Goal: Task Accomplishment & Management: Manage account settings

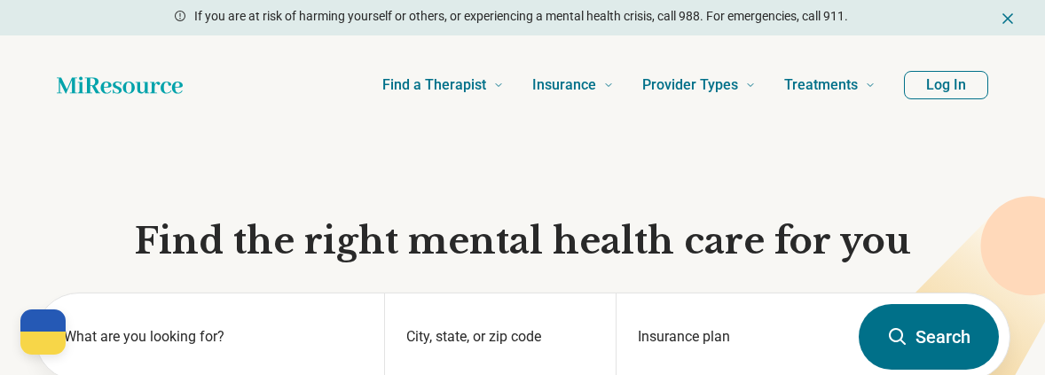
click at [943, 85] on button "Log In" at bounding box center [946, 85] width 84 height 28
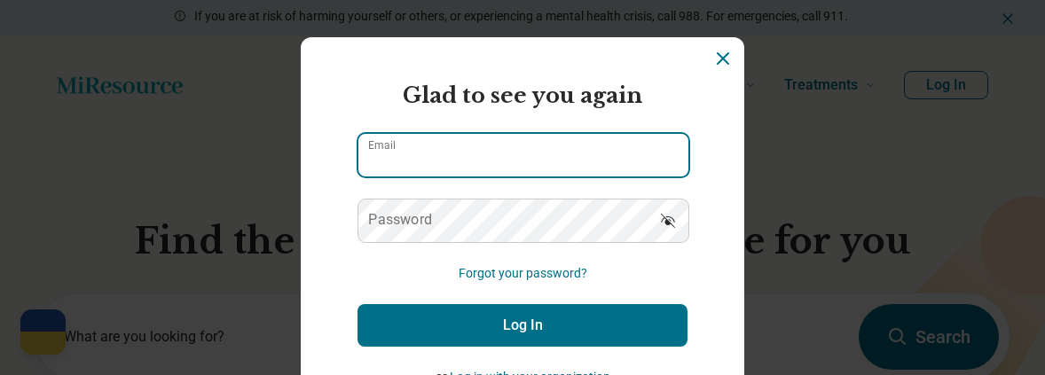
type input "**********"
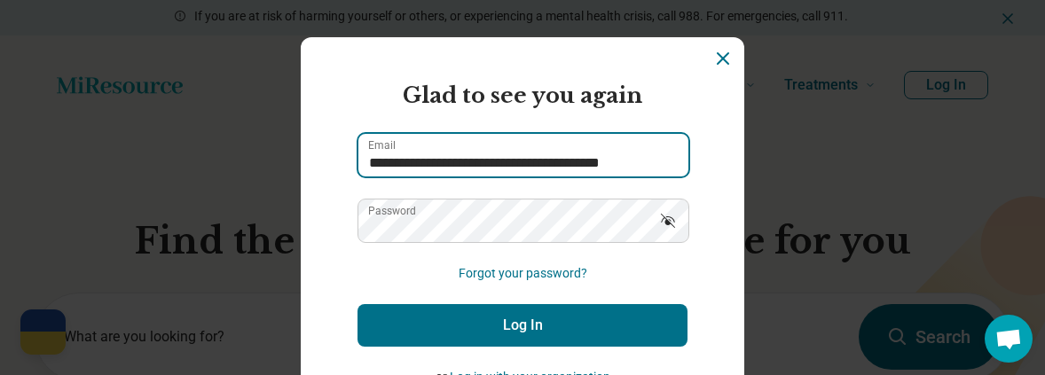
click at [439, 141] on input "**********" at bounding box center [524, 155] width 330 height 43
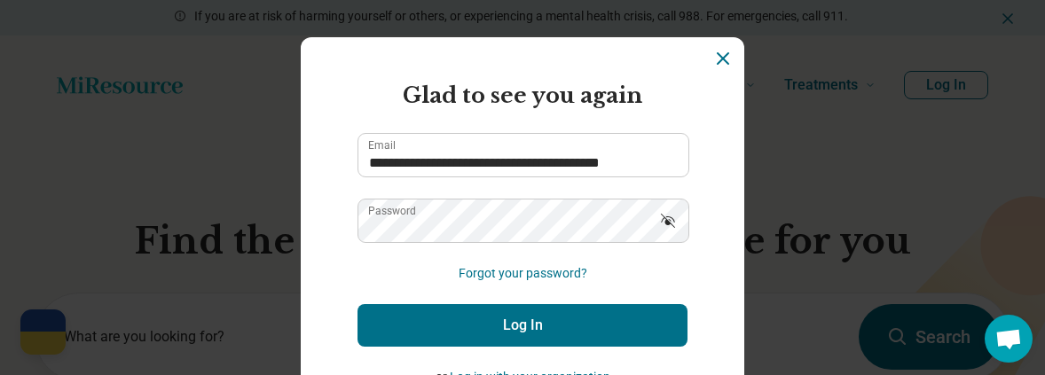
click at [442, 326] on button "Log In" at bounding box center [523, 325] width 330 height 43
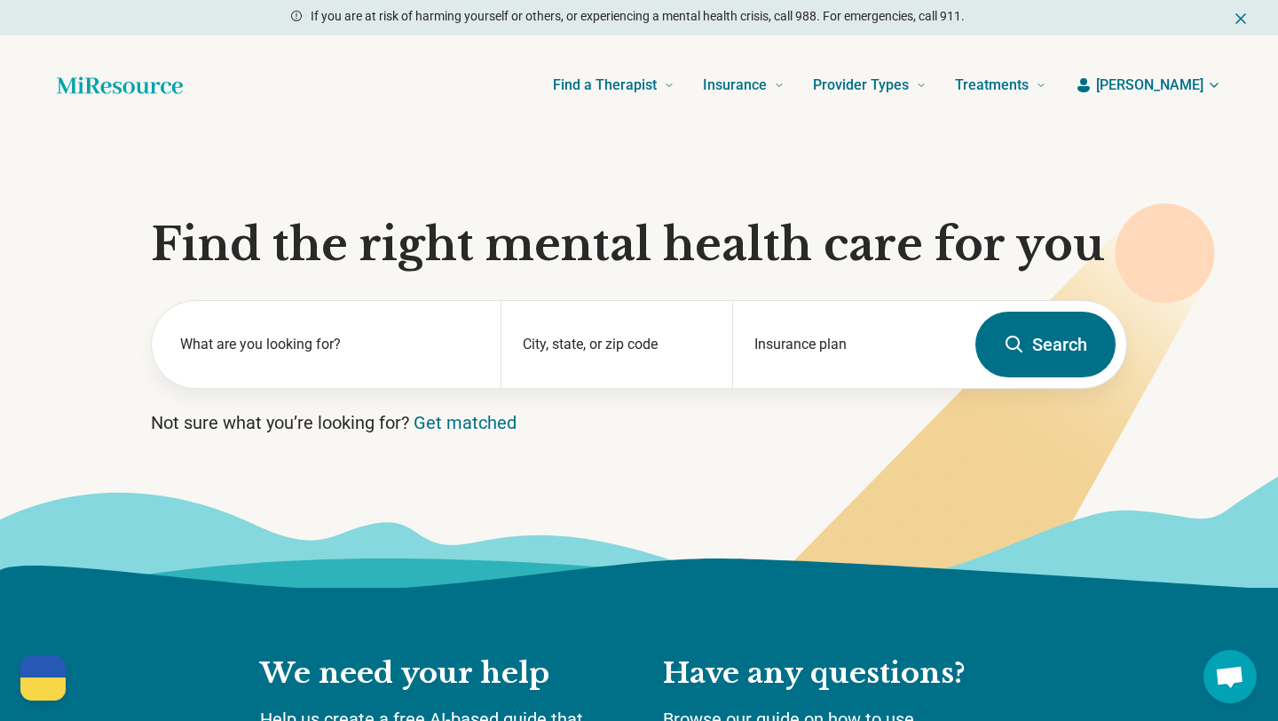
click at [1045, 89] on span "[PERSON_NAME]" at bounding box center [1149, 85] width 107 height 21
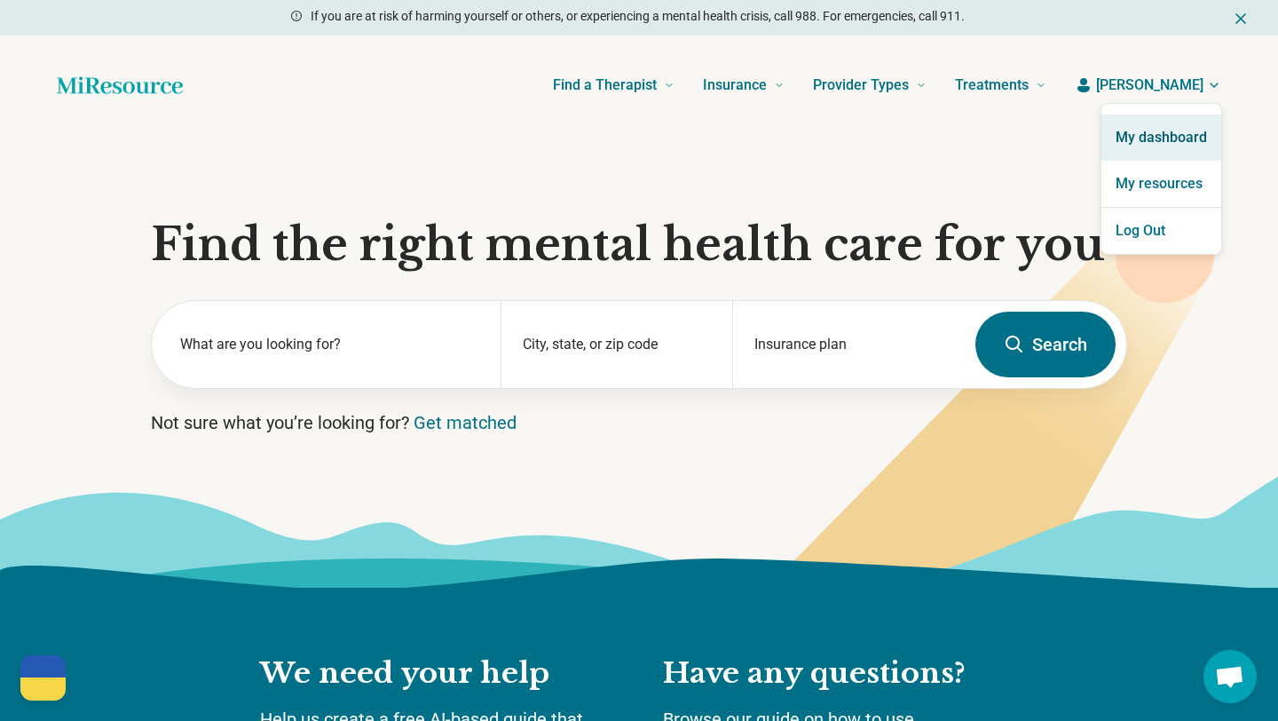
click at [1045, 141] on link "My dashboard" at bounding box center [1161, 137] width 120 height 46
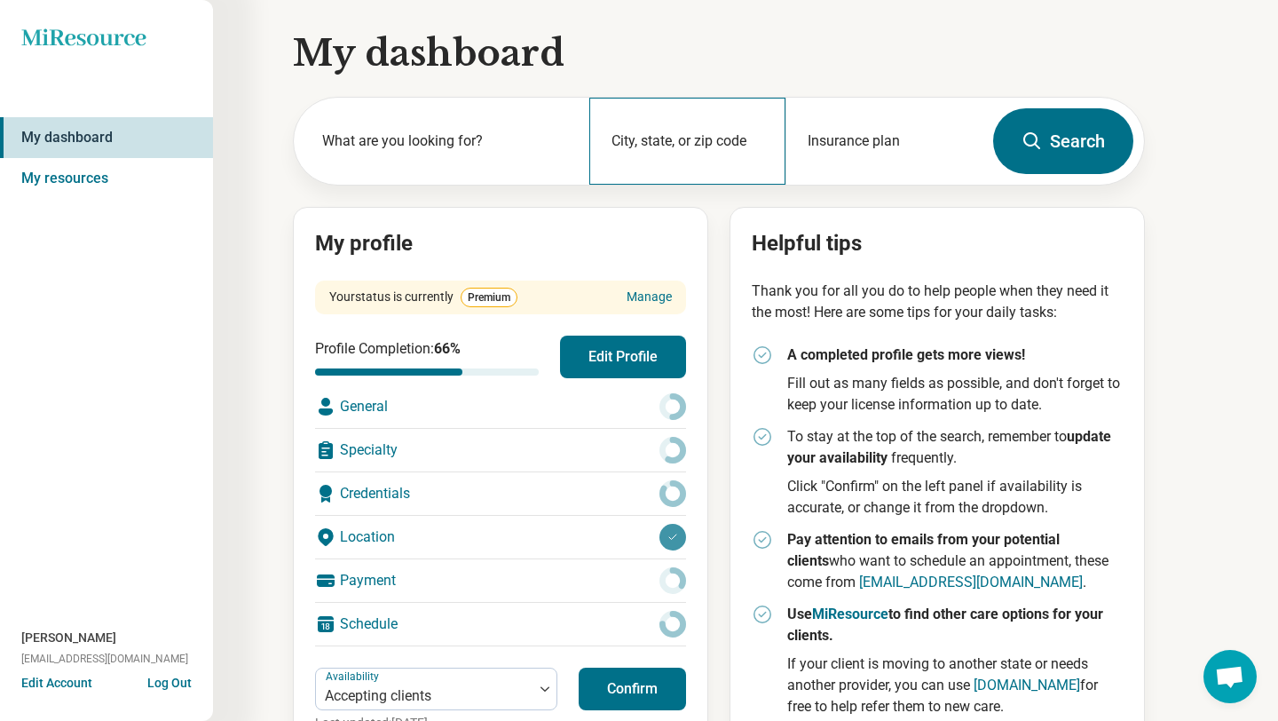
click at [695, 140] on div "City, state, or zip code" at bounding box center [687, 141] width 197 height 87
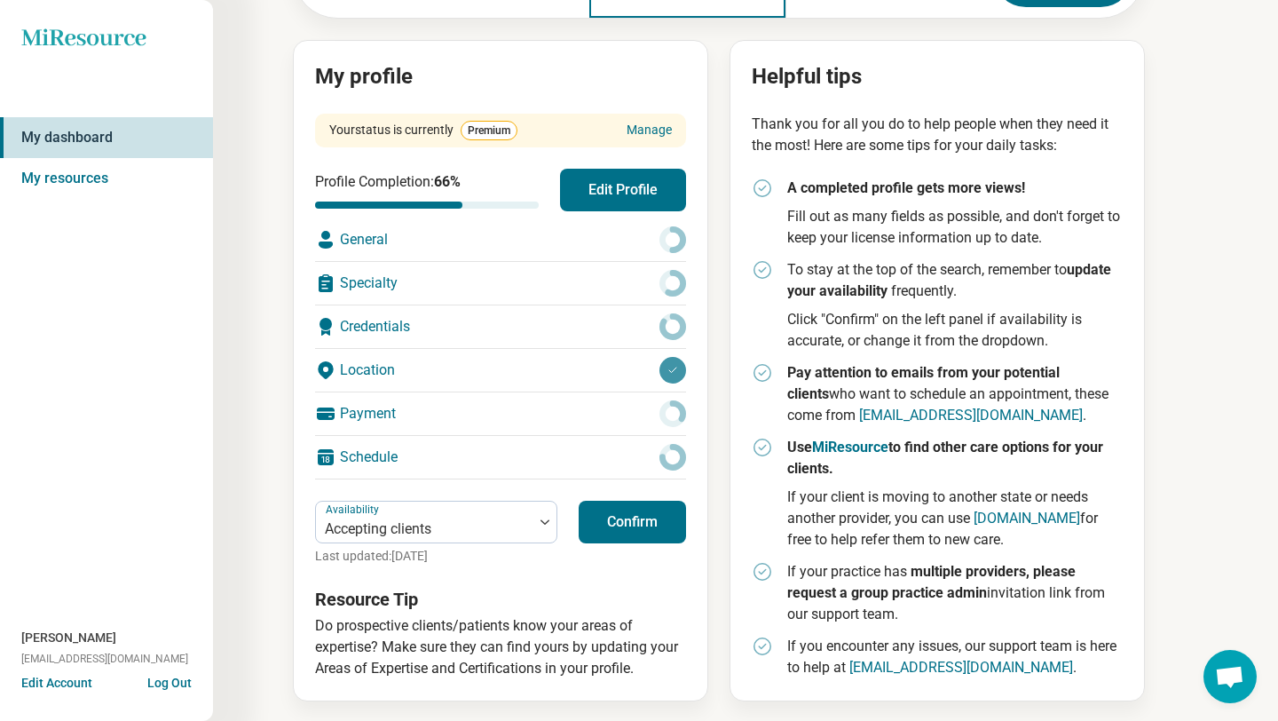
scroll to position [171, 0]
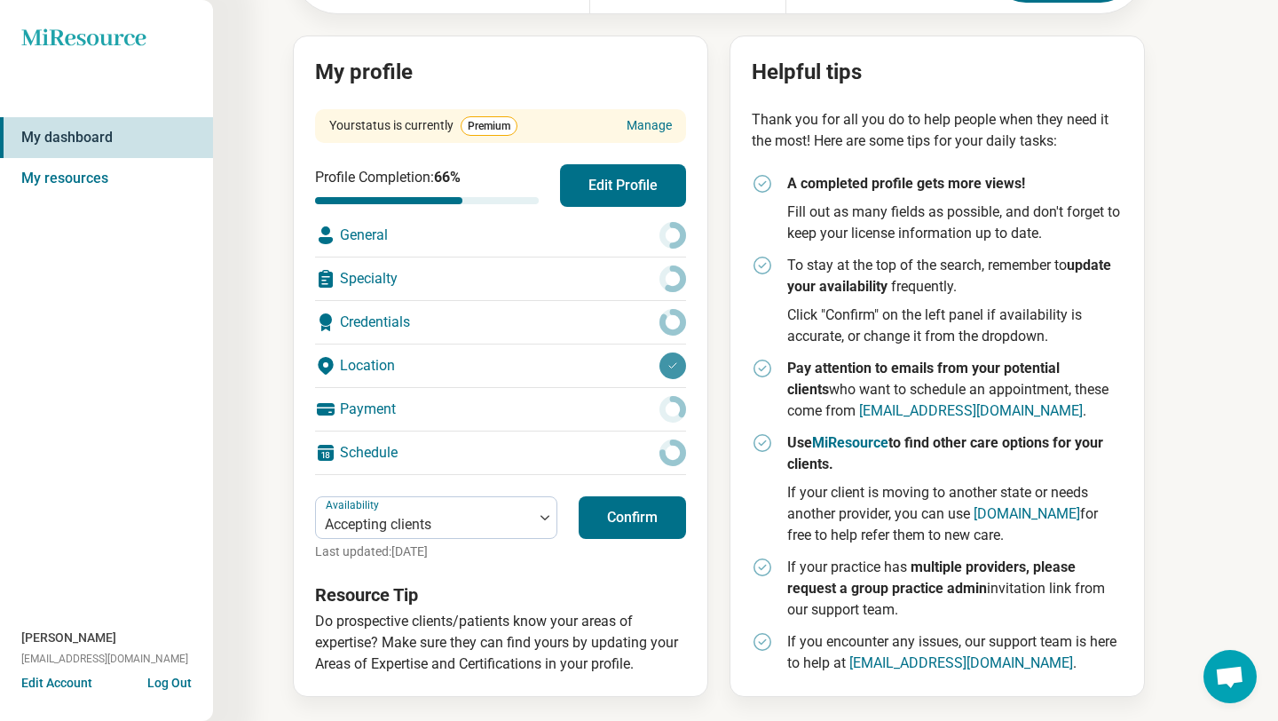
click at [633, 375] on button "Confirm" at bounding box center [632, 517] width 107 height 43
click at [593, 185] on button "Edit Profile" at bounding box center [623, 185] width 126 height 43
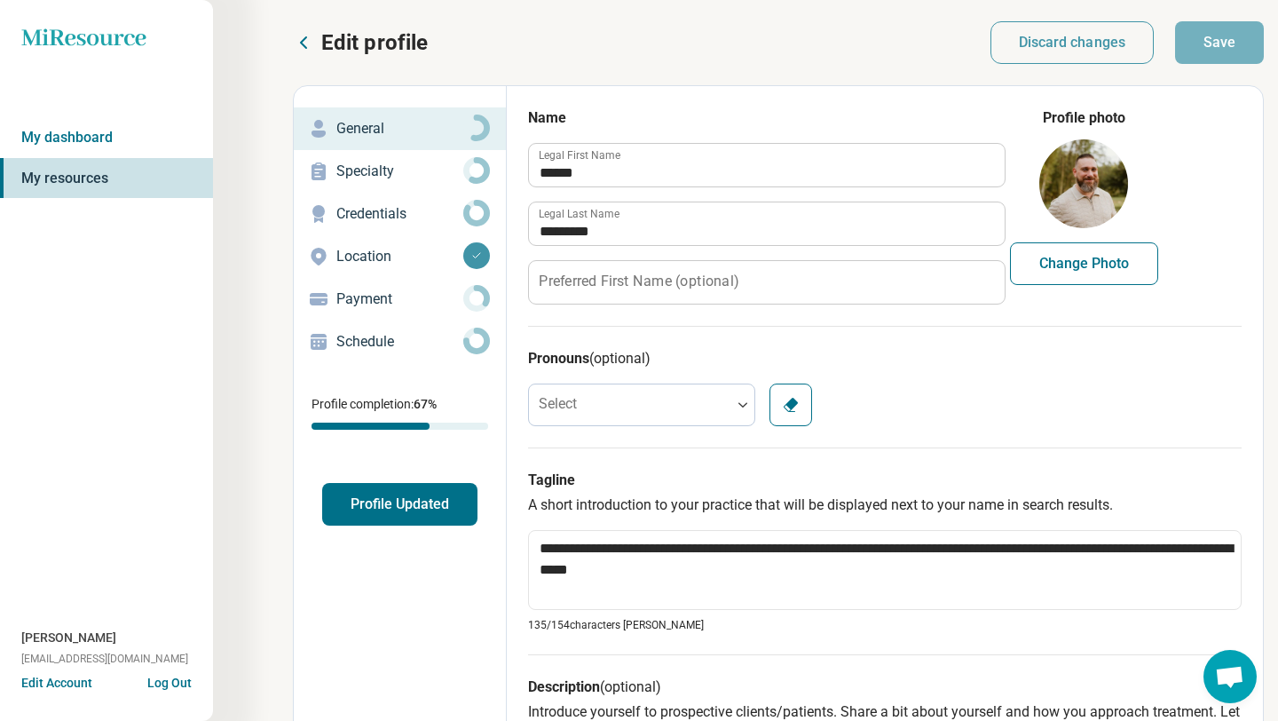
click at [396, 175] on p "Specialty" at bounding box center [399, 171] width 127 height 21
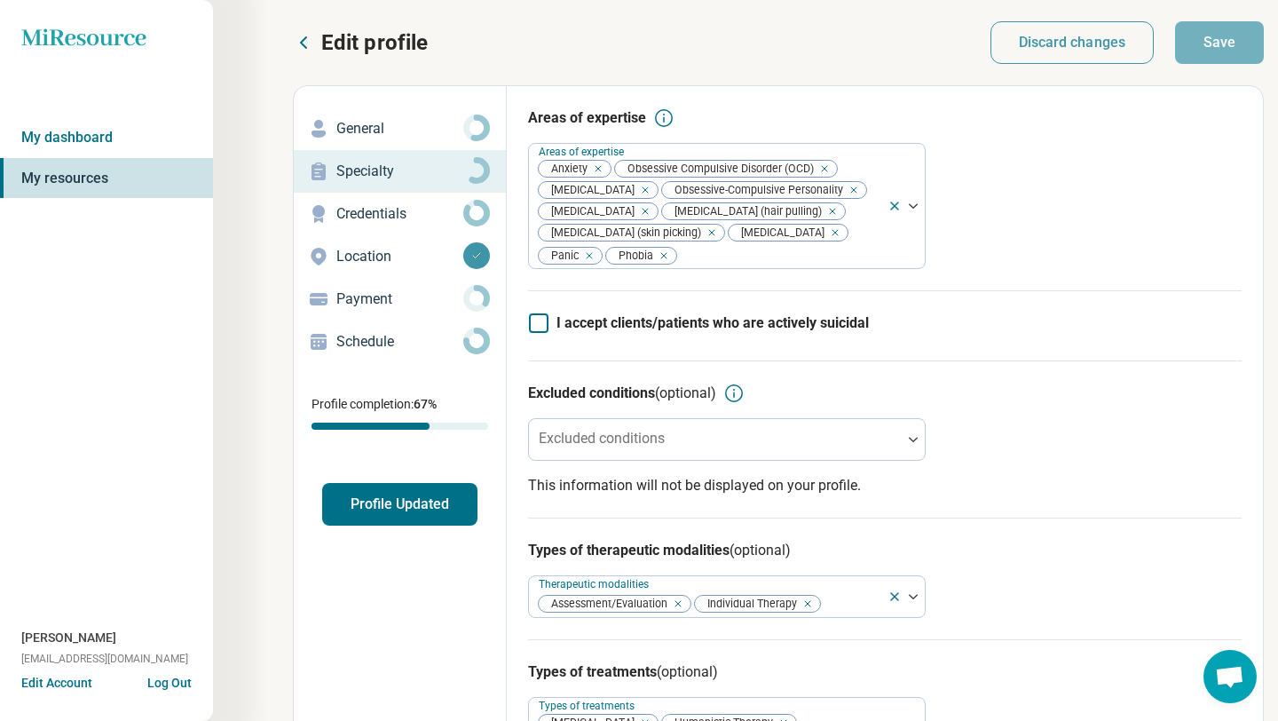
click at [371, 260] on p "Location" at bounding box center [399, 256] width 127 height 21
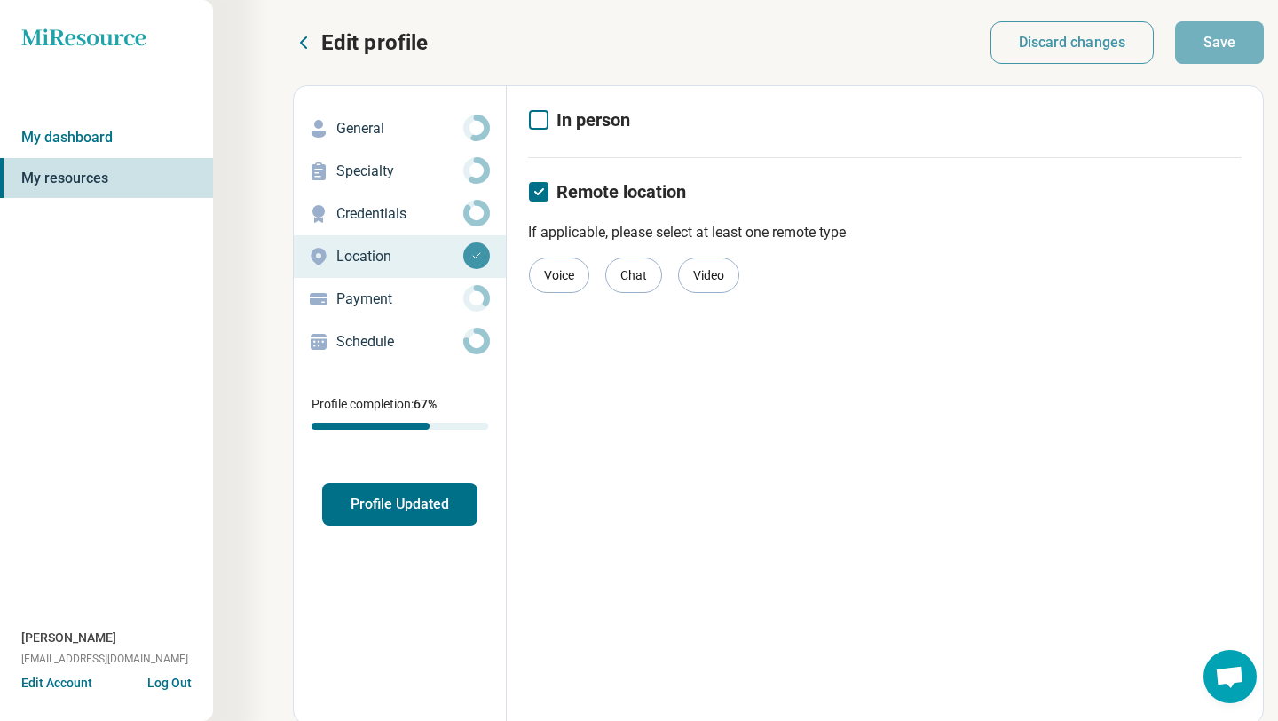
click at [367, 312] on div "Payment" at bounding box center [400, 299] width 184 height 28
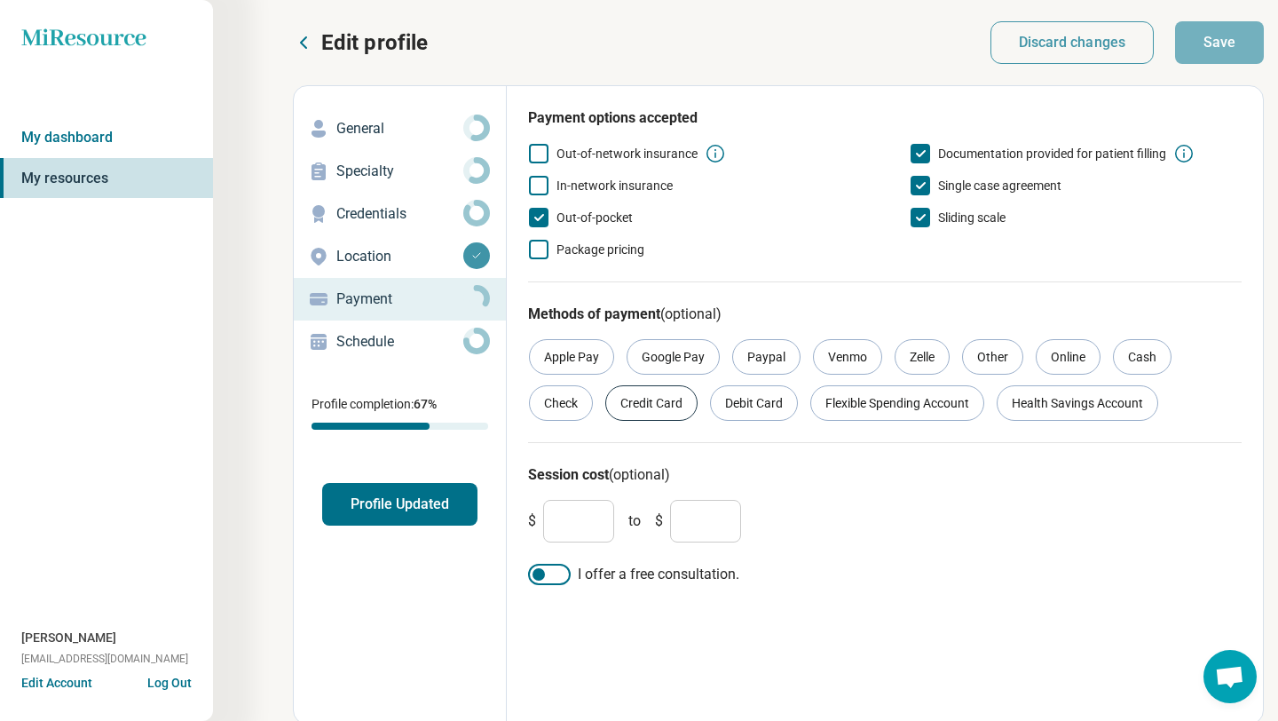
click at [664, 375] on div "Credit Card" at bounding box center [651, 402] width 92 height 35
click at [680, 375] on div "Credit Card" at bounding box center [651, 402] width 92 height 35
click at [363, 119] on p "General" at bounding box center [399, 128] width 127 height 21
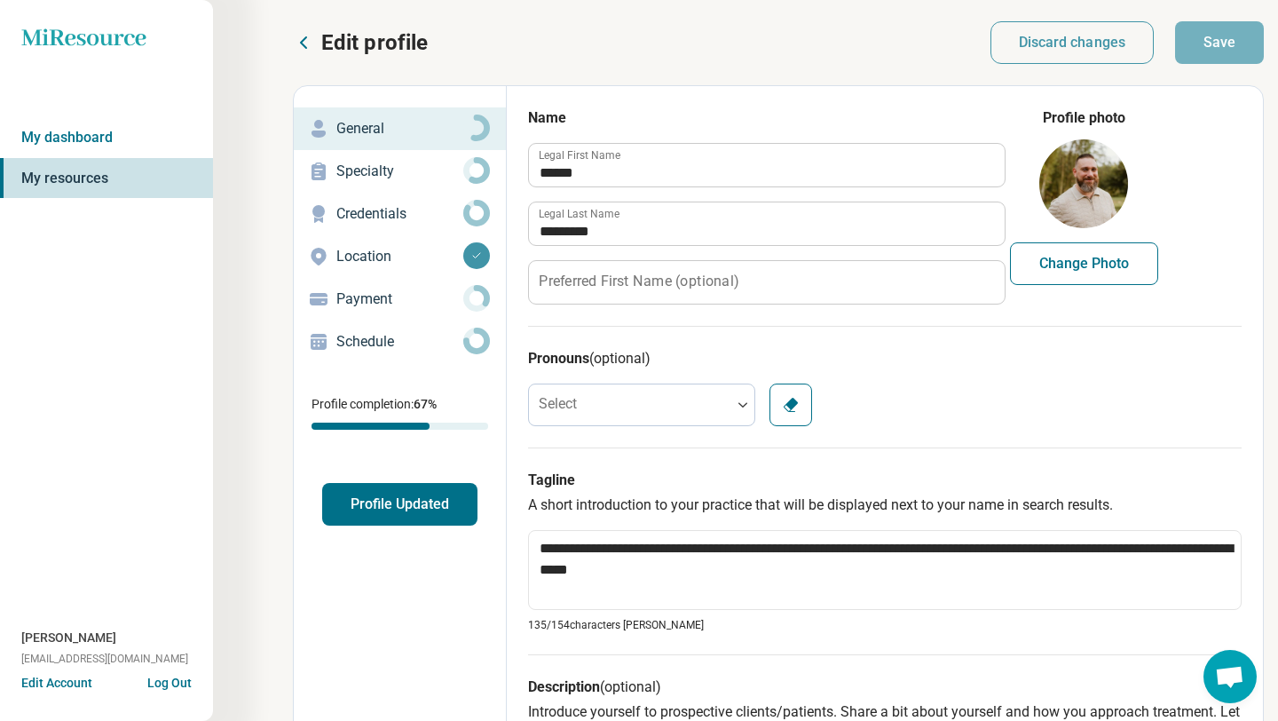
click at [367, 375] on button "Profile Updated" at bounding box center [399, 504] width 155 height 43
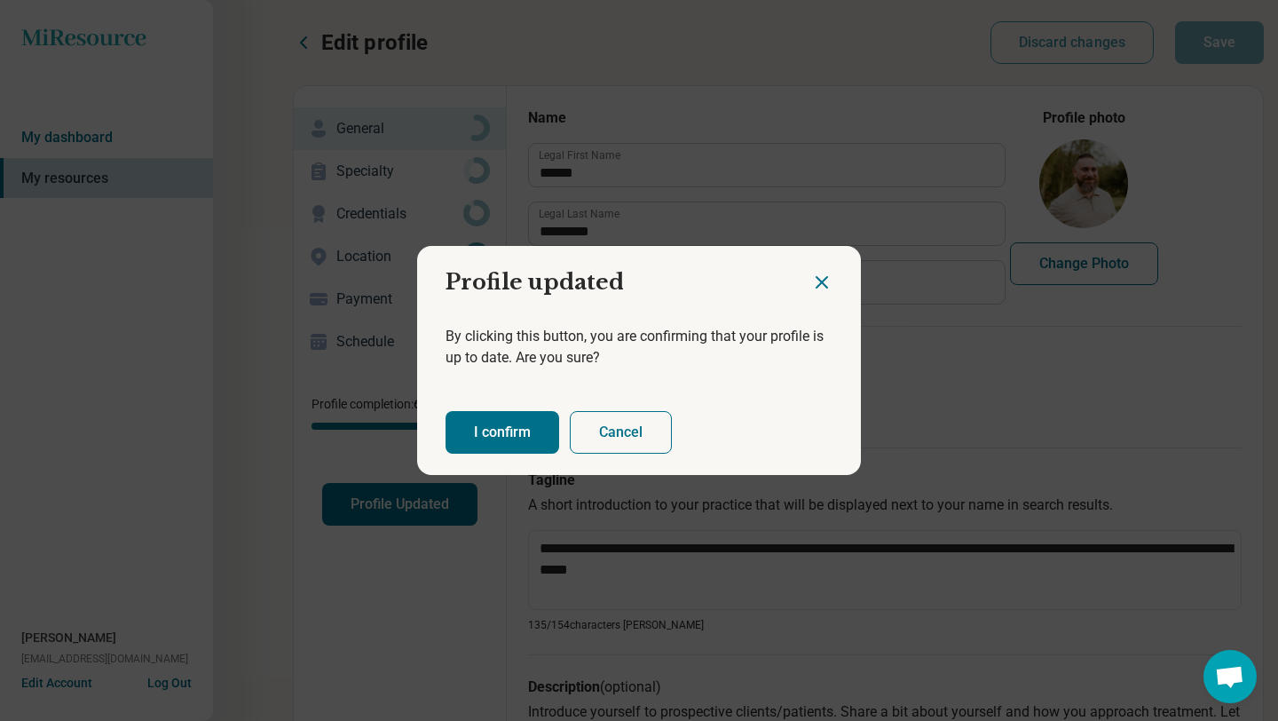
click at [523, 375] on button "I confirm" at bounding box center [503, 432] width 114 height 43
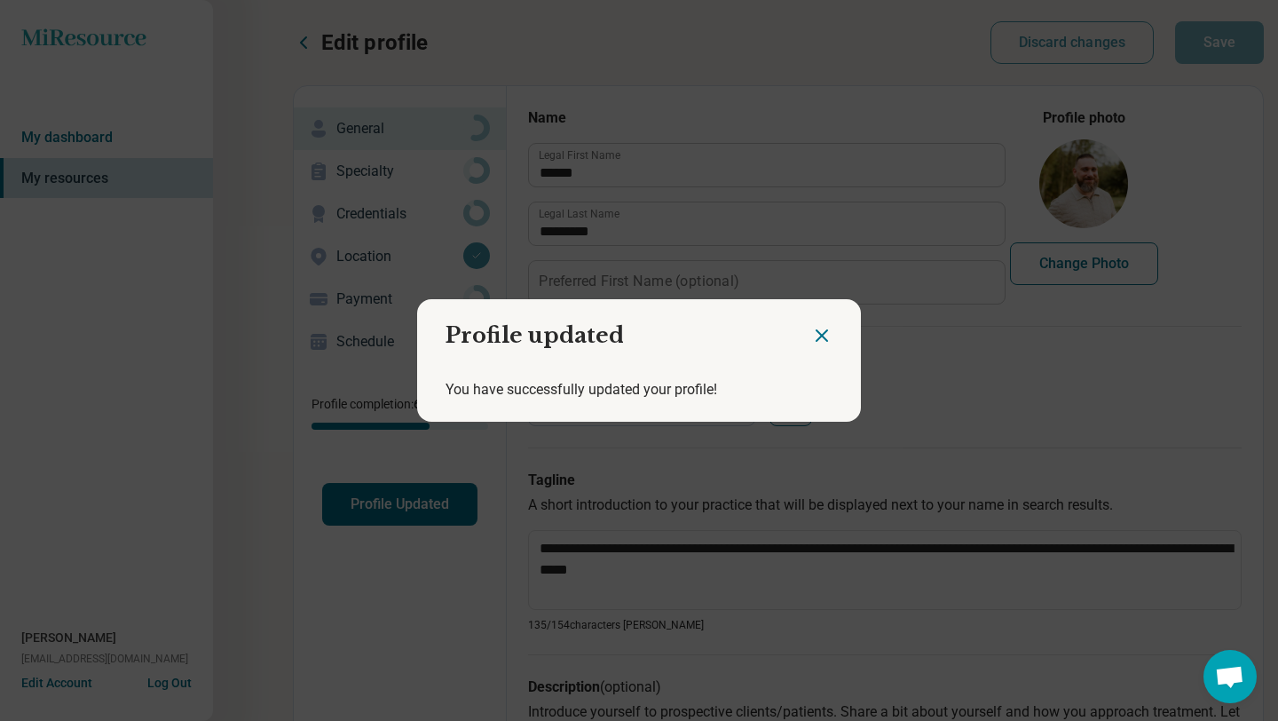
click at [824, 334] on icon "Close dialog" at bounding box center [821, 335] width 21 height 21
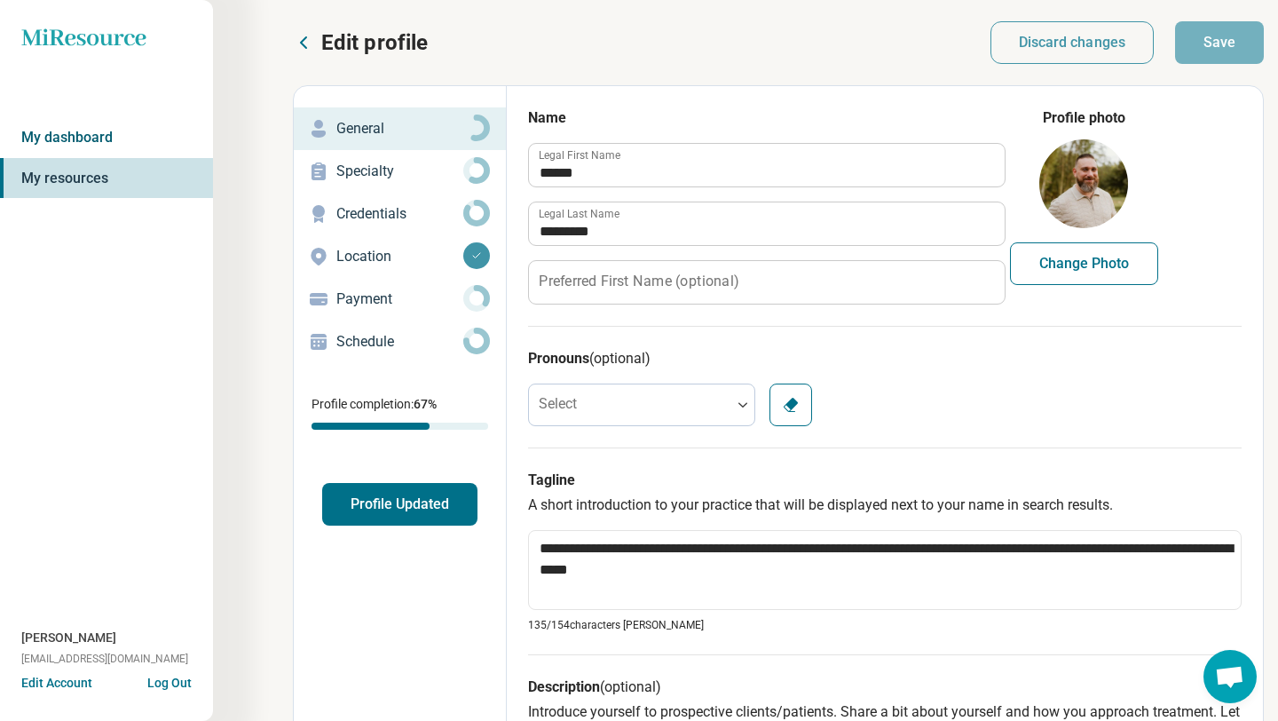
click at [91, 138] on link "My dashboard" at bounding box center [106, 137] width 213 height 41
type textarea "*"
click at [80, 130] on link "My dashboard" at bounding box center [106, 137] width 213 height 41
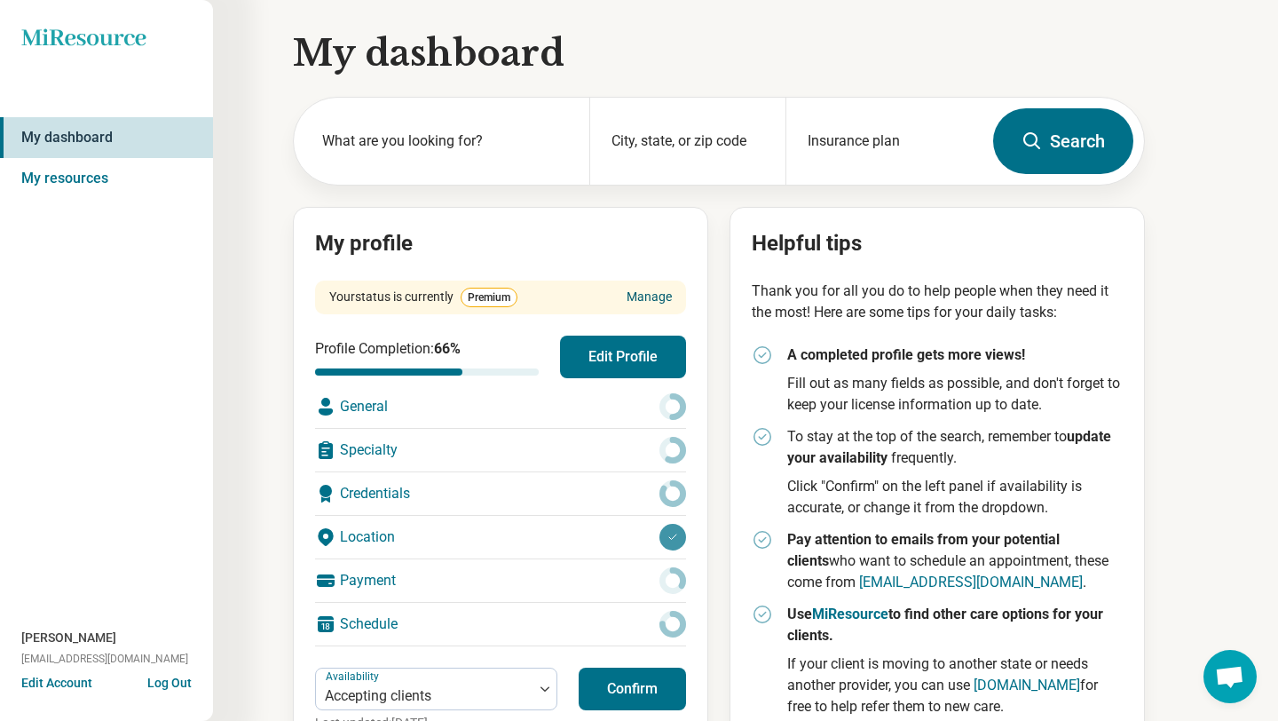
click at [658, 297] on link "Manage" at bounding box center [649, 297] width 45 height 19
